Goal: Transaction & Acquisition: Download file/media

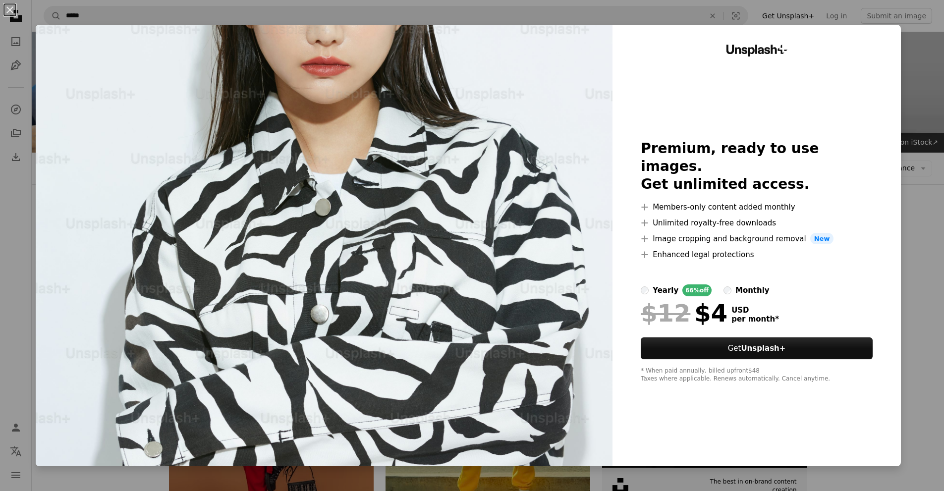
scroll to position [396, 0]
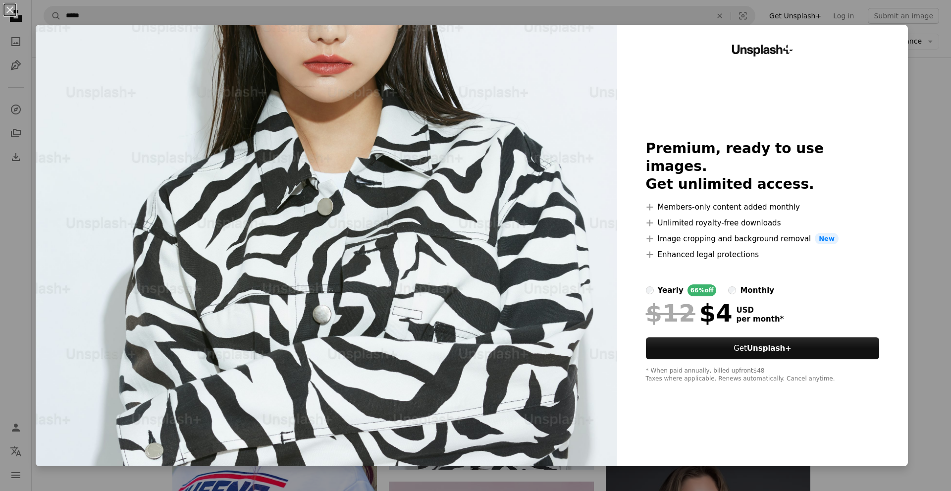
click at [924, 177] on div "An X shape Unsplash+ Premium, ready to use images. Get unlimited access. A plus…" at bounding box center [475, 245] width 951 height 491
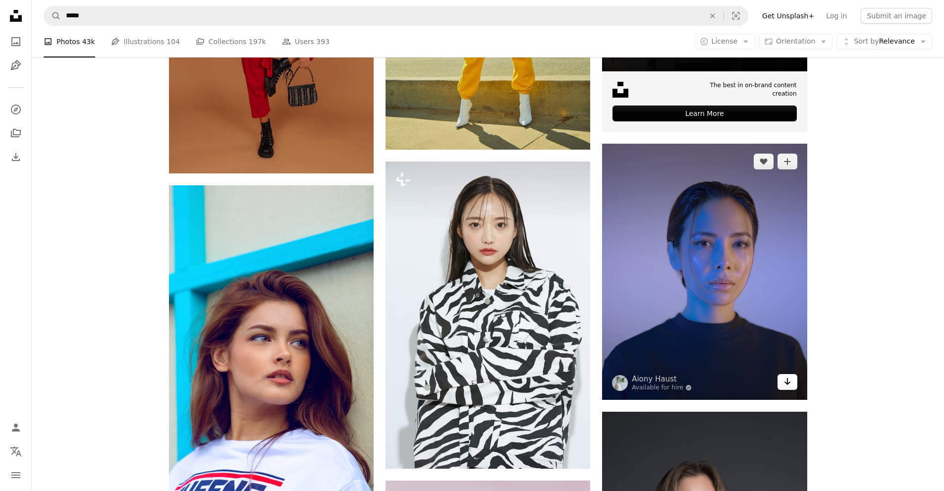
click at [789, 382] on icon "Arrow pointing down" at bounding box center [787, 381] width 8 height 12
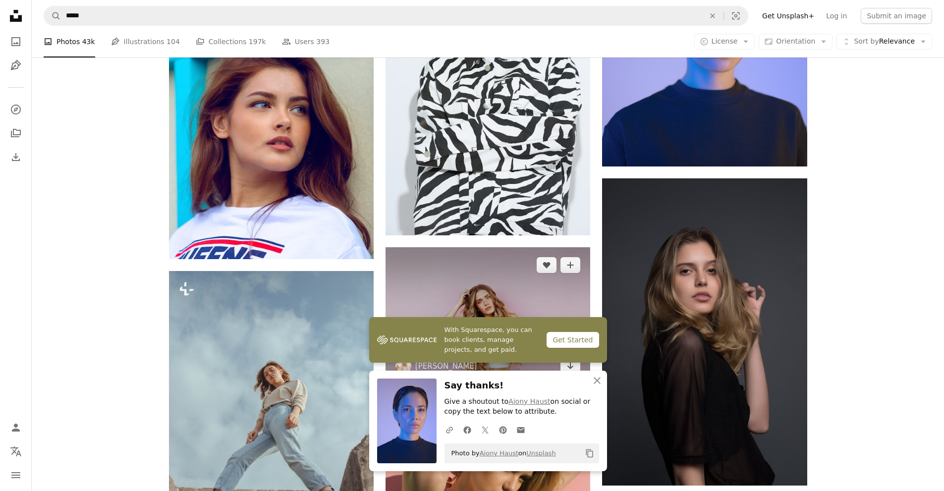
scroll to position [644, 0]
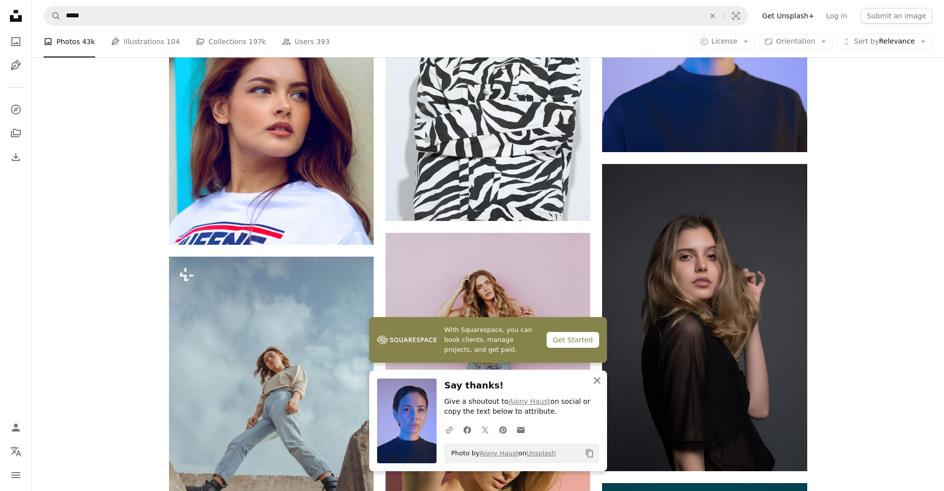
click at [601, 383] on icon "An X shape" at bounding box center [597, 380] width 12 height 12
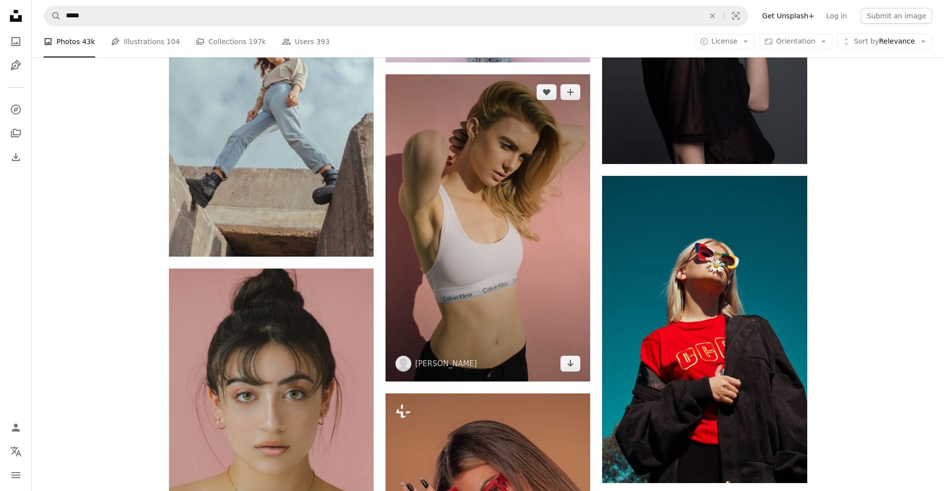
scroll to position [1040, 0]
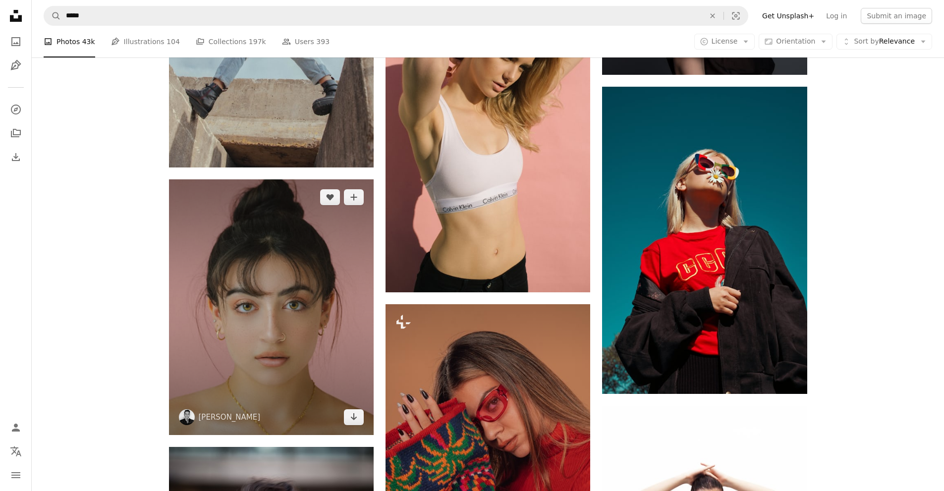
click at [292, 333] on img at bounding box center [271, 307] width 205 height 256
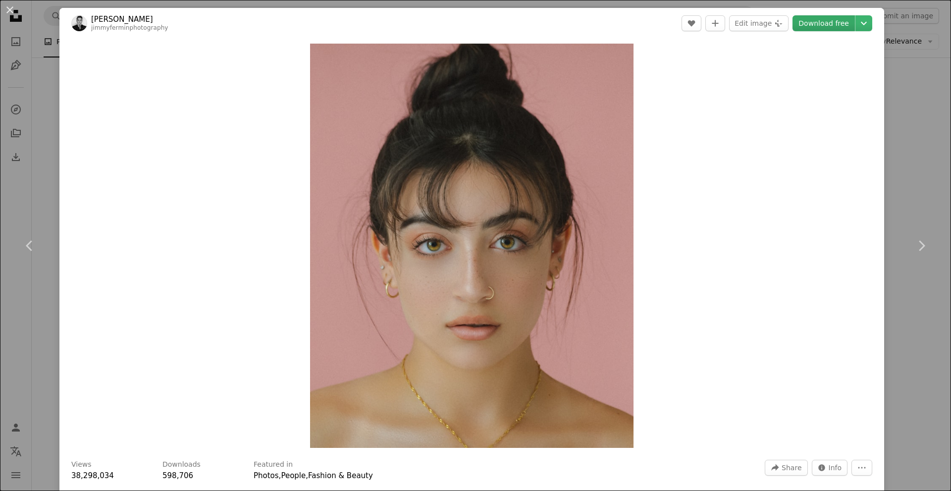
click at [827, 28] on link "Download free" at bounding box center [824, 23] width 62 height 16
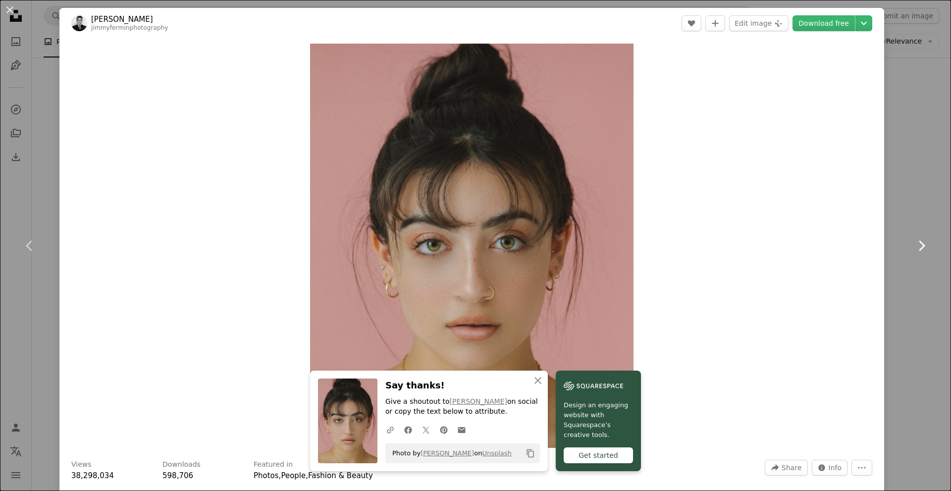
drag, startPoint x: 887, startPoint y: 244, endPoint x: 890, endPoint y: 237, distance: 7.1
click at [892, 244] on link "Chevron right" at bounding box center [921, 245] width 59 height 95
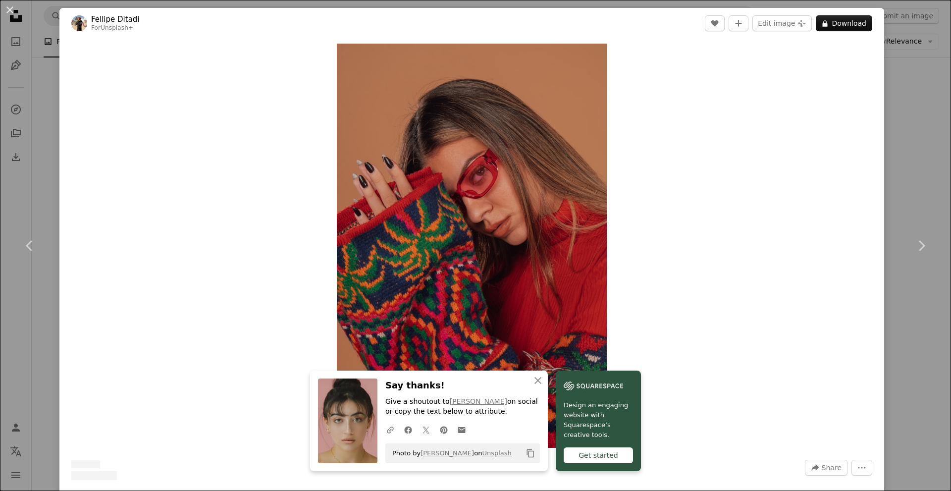
click at [907, 148] on div "An X shape Chevron left Chevron right An X shape Close Say thanks! Give a shout…" at bounding box center [475, 245] width 951 height 491
